Goal: Check status: Check status

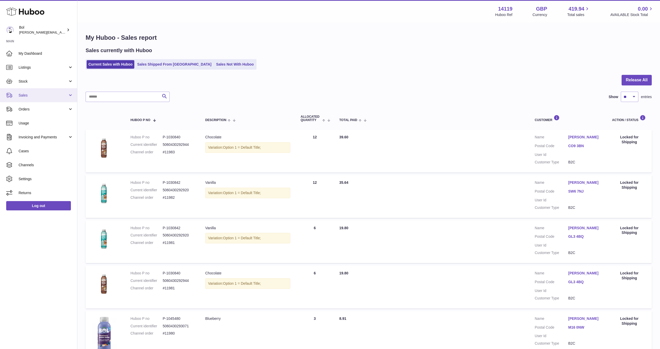
click at [48, 97] on span "Sales" at bounding box center [43, 95] width 49 height 5
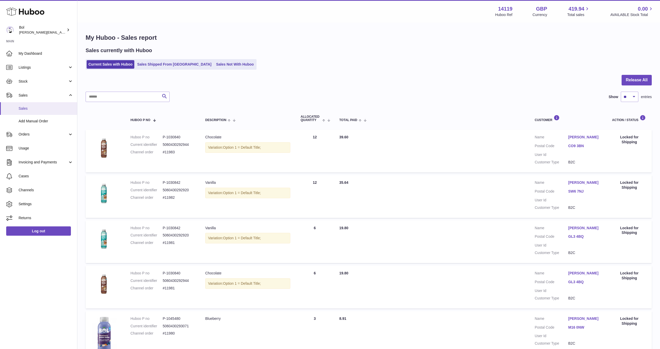
click at [44, 110] on span "Sales" at bounding box center [46, 108] width 55 height 5
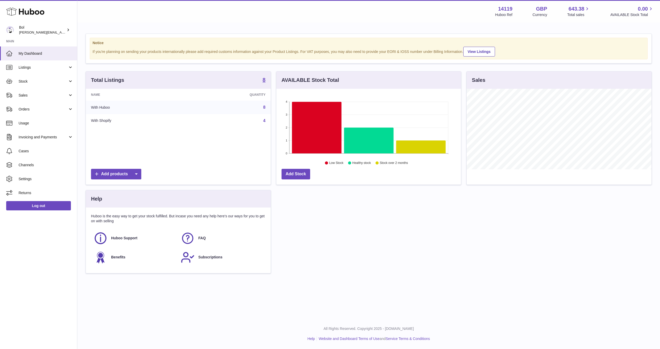
scroll to position [80, 185]
click at [37, 98] on link "Sales" at bounding box center [38, 95] width 77 height 14
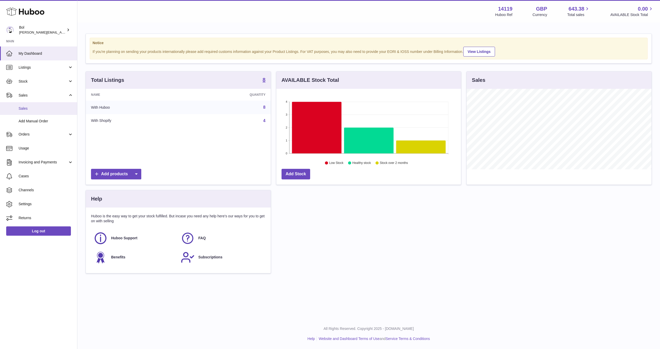
click at [39, 108] on span "Sales" at bounding box center [46, 108] width 55 height 5
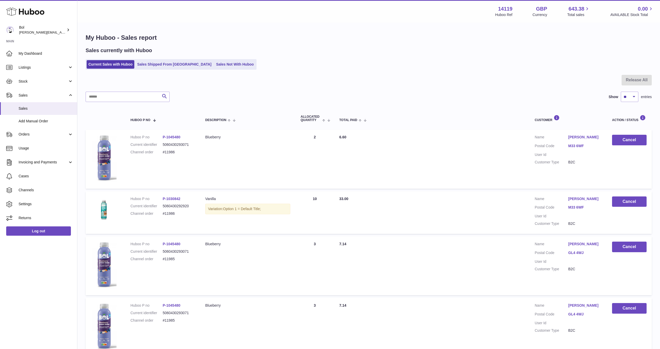
click at [110, 91] on div at bounding box center [369, 83] width 566 height 17
click at [109, 95] on input "text" at bounding box center [128, 97] width 84 height 10
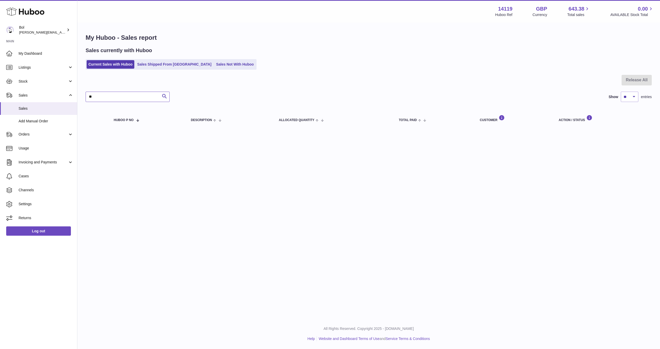
type input "*"
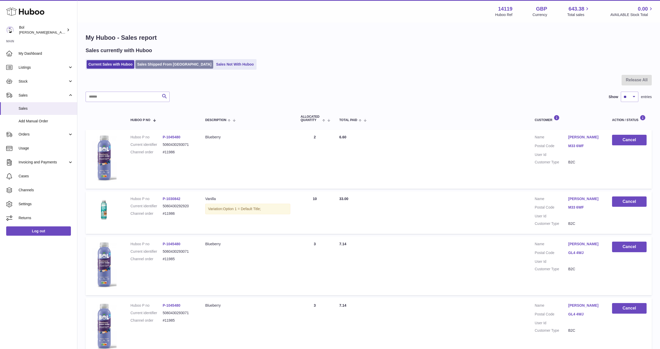
click at [155, 63] on link "Sales Shipped From [GEOGRAPHIC_DATA]" at bounding box center [174, 64] width 78 height 9
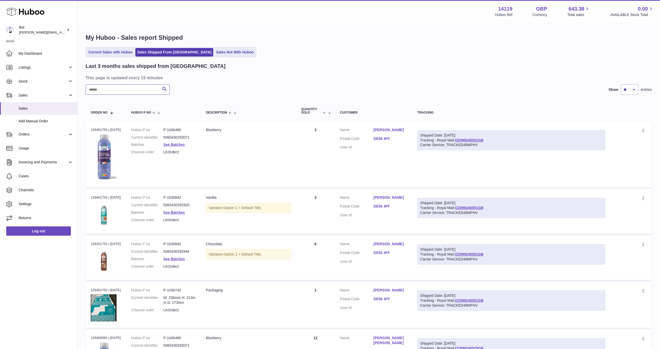
click at [115, 91] on input "text" at bounding box center [128, 89] width 84 height 10
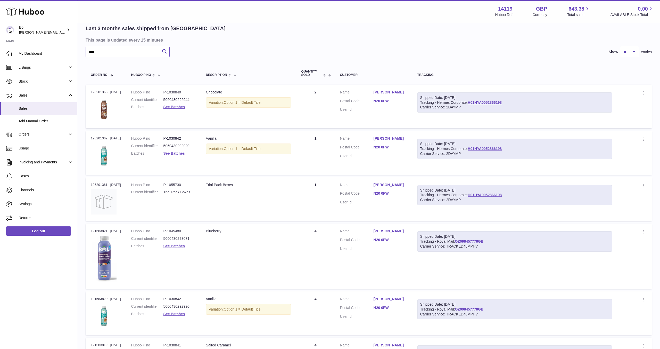
scroll to position [37, 0]
type input "****"
click at [487, 104] on link "H01HYA0052866198" at bounding box center [485, 103] width 34 height 4
